Goal: Task Accomplishment & Management: Manage account settings

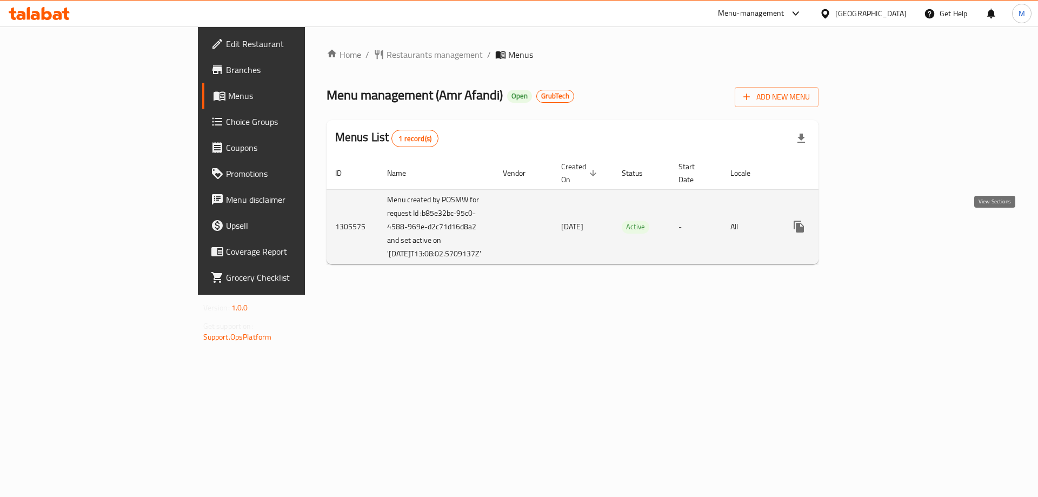
click at [882, 228] on icon "enhanced table" at bounding box center [877, 227] width 10 height 10
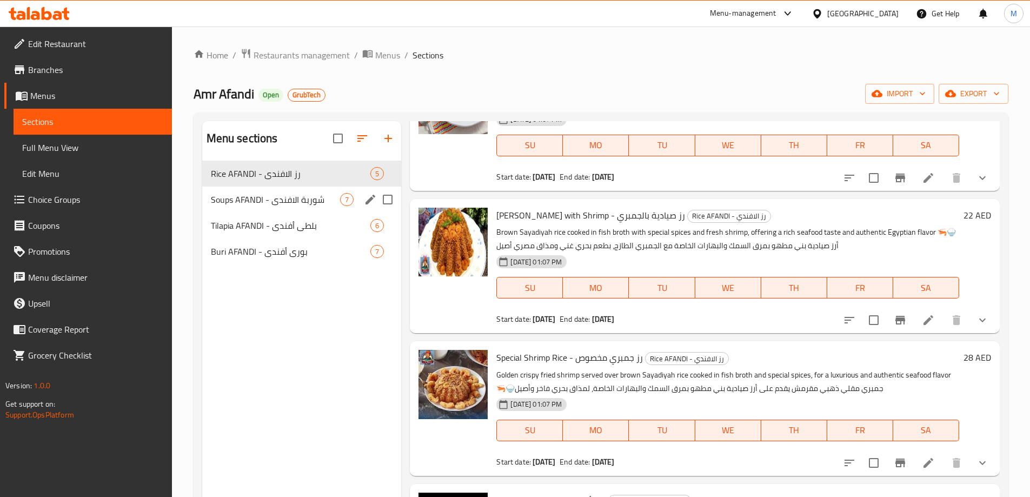
click at [259, 205] on span "Soups AFANDI - شوربة الافندي" at bounding box center [276, 199] width 130 height 13
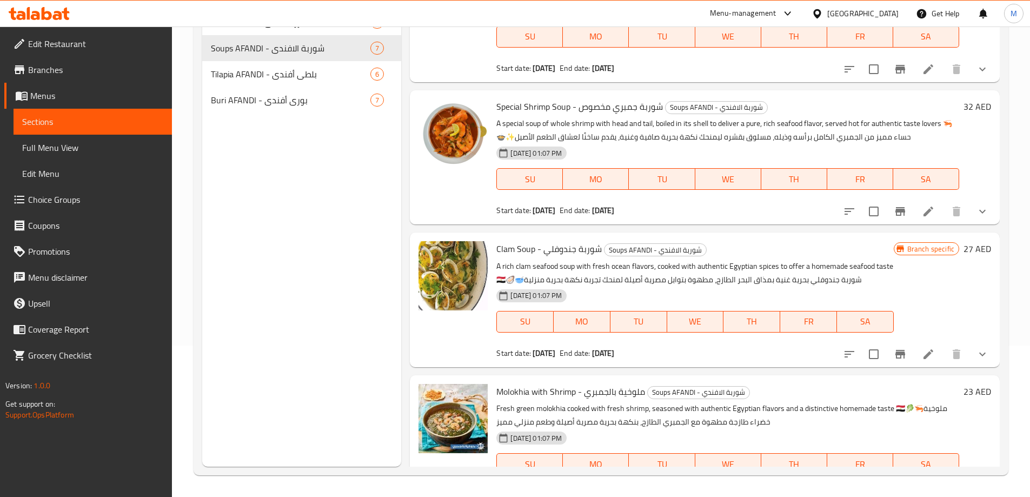
scroll to position [338, 0]
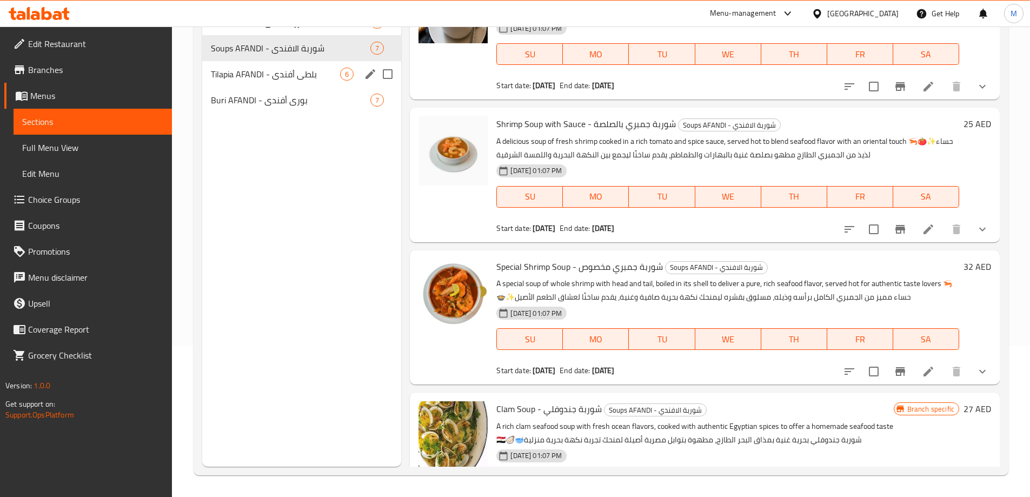
click at [296, 81] on div "Tilapia AFANDI - بلطى أفندى 6" at bounding box center [301, 74] width 199 height 26
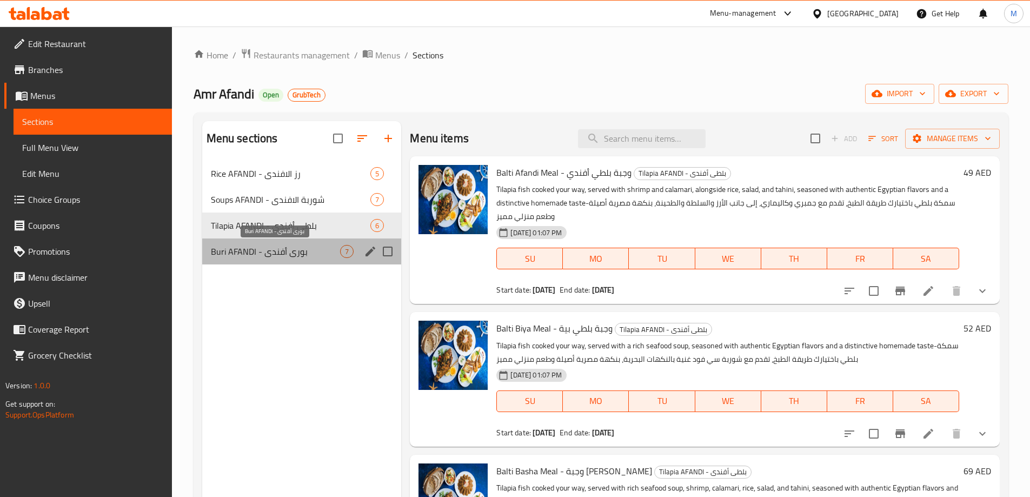
click at [278, 257] on span "Buri AFANDI - بورى أفندى" at bounding box center [276, 251] width 130 height 13
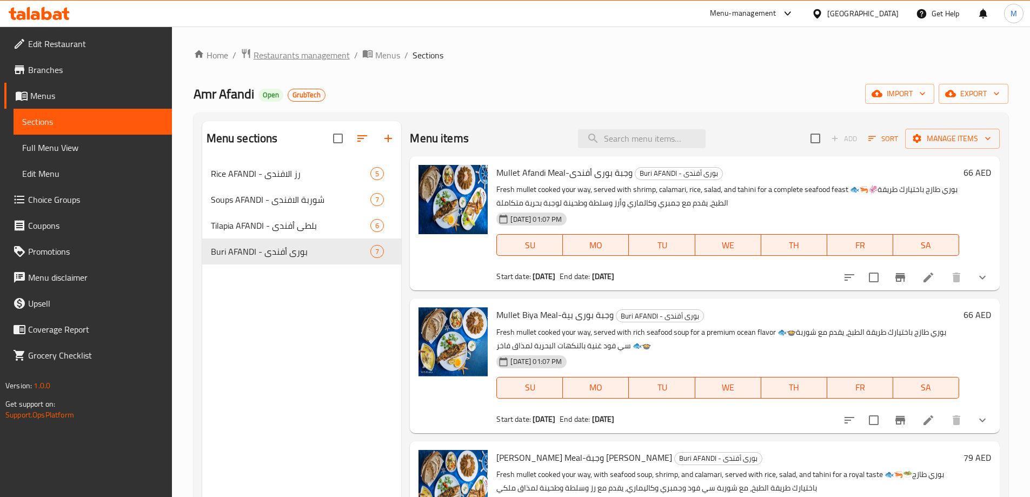
click at [323, 50] on span "Restaurants management" at bounding box center [301, 55] width 96 height 13
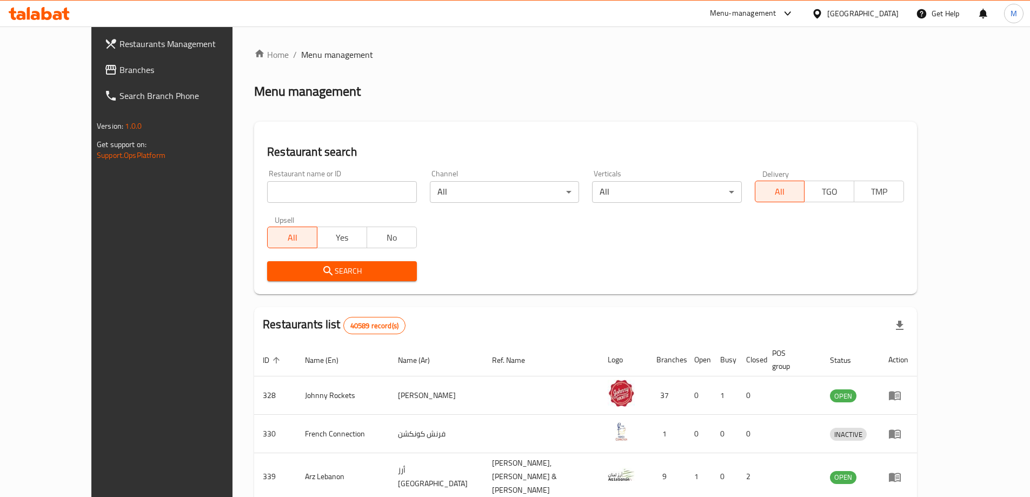
click at [877, 16] on div "[GEOGRAPHIC_DATA]" at bounding box center [862, 14] width 71 height 12
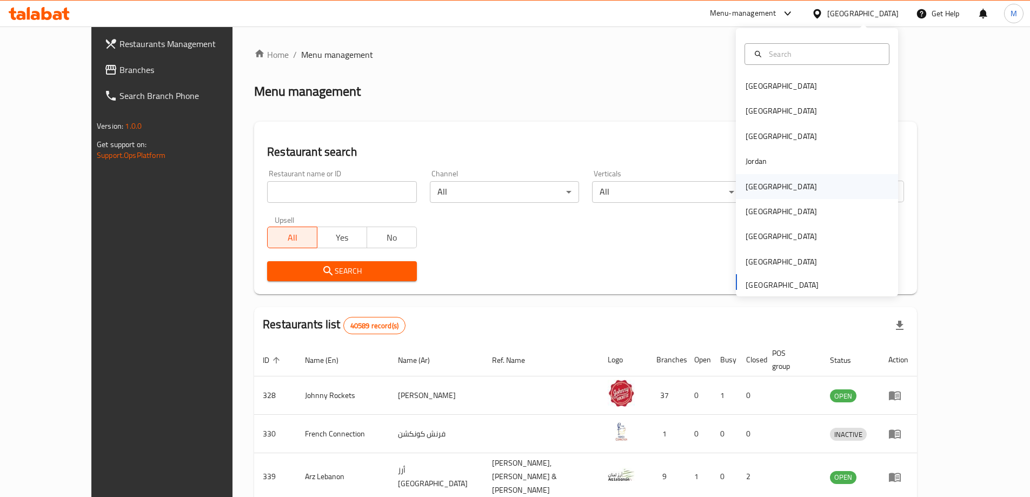
click at [759, 185] on div "[GEOGRAPHIC_DATA]" at bounding box center [780, 187] width 71 height 12
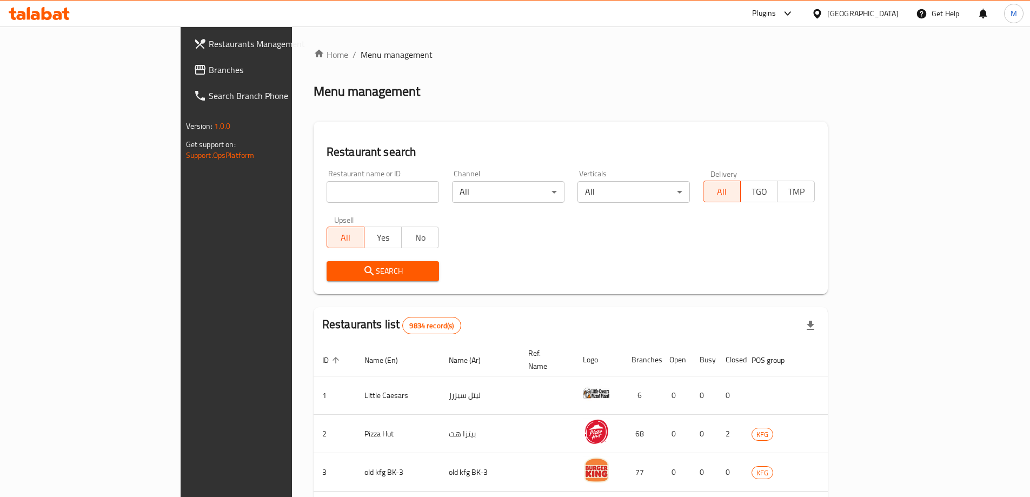
click at [209, 71] on span "Branches" at bounding box center [276, 69] width 135 height 13
